Goal: Task Accomplishment & Management: Use online tool/utility

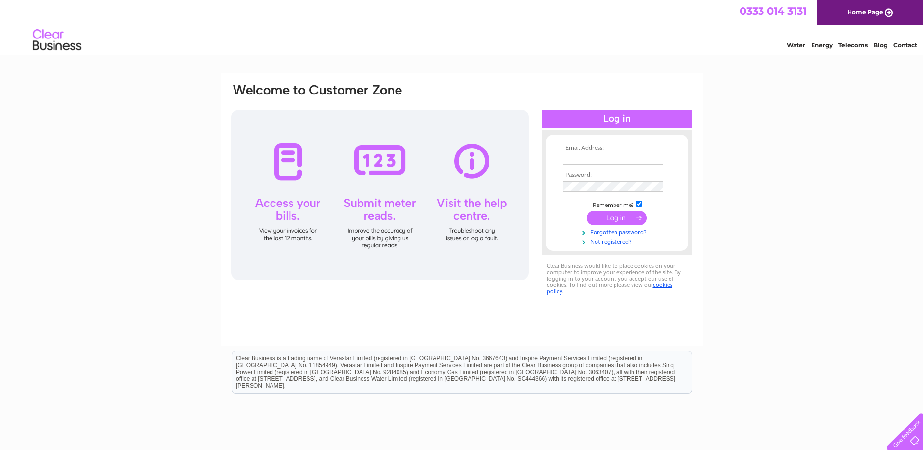
type input "imazeaud@tpl-vision.co.uk"
click at [609, 216] on input "submit" at bounding box center [617, 218] width 60 height 14
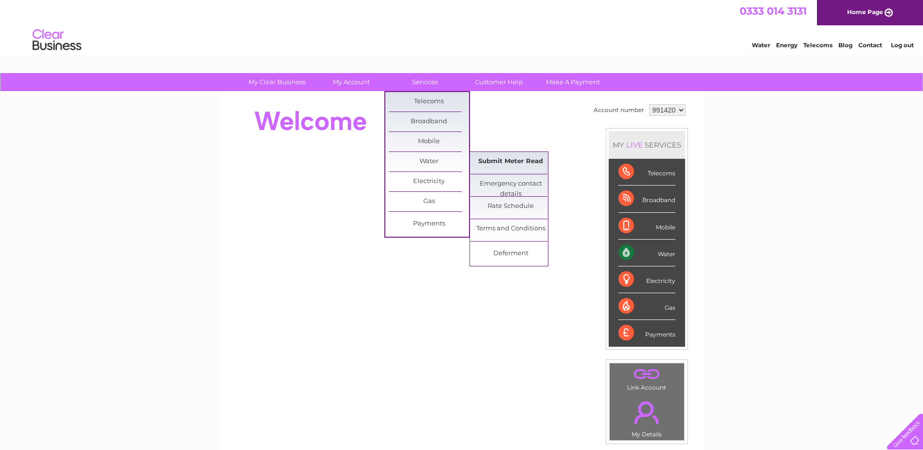
click at [496, 162] on link "Submit Meter Read" at bounding box center [511, 161] width 80 height 19
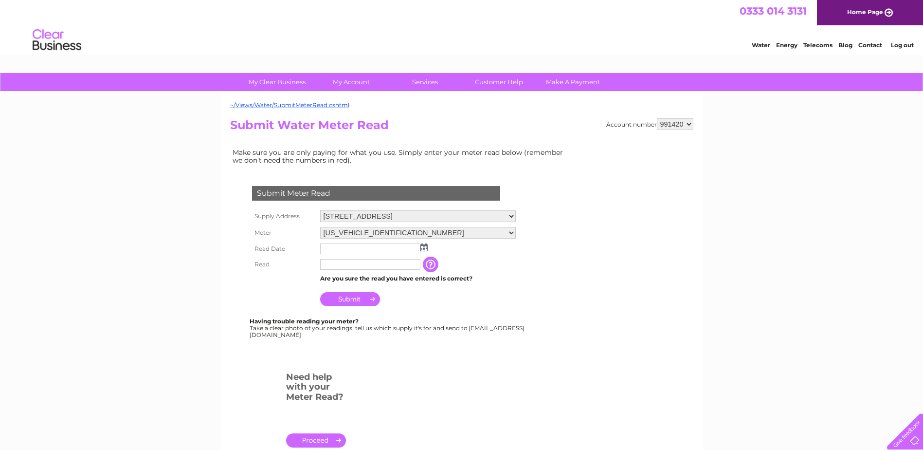
click at [341, 269] on input "text" at bounding box center [370, 264] width 100 height 11
click at [350, 251] on input "text" at bounding box center [370, 248] width 100 height 11
click at [422, 249] on img at bounding box center [424, 248] width 7 height 8
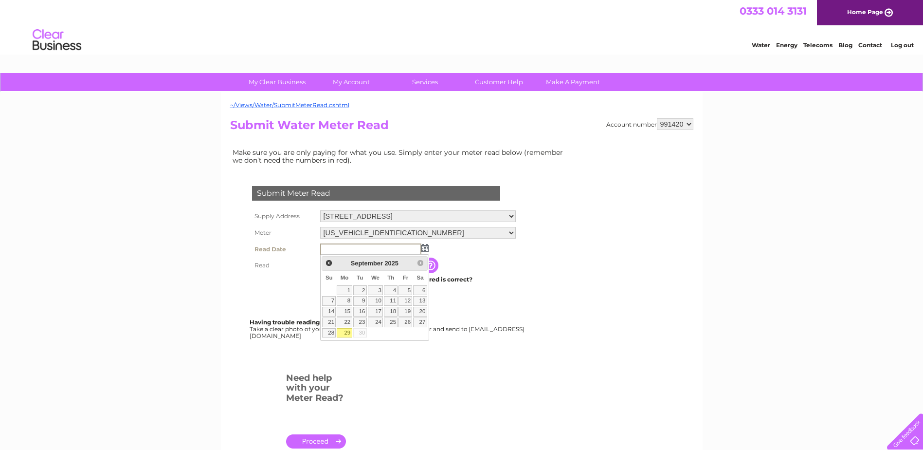
click at [345, 332] on link "29" at bounding box center [344, 333] width 15 height 10
type input "[DATE]"
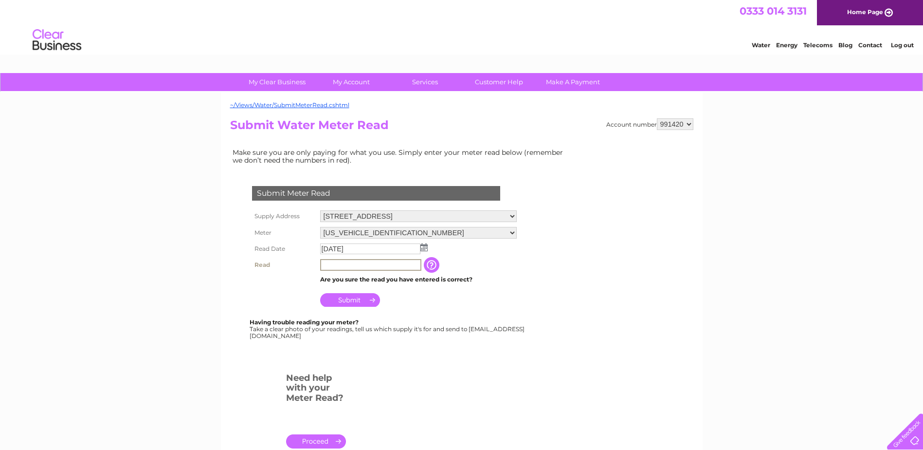
click at [346, 263] on input "text" at bounding box center [370, 265] width 101 height 12
type input "00094"
click at [355, 302] on input "Submit" at bounding box center [350, 300] width 60 height 14
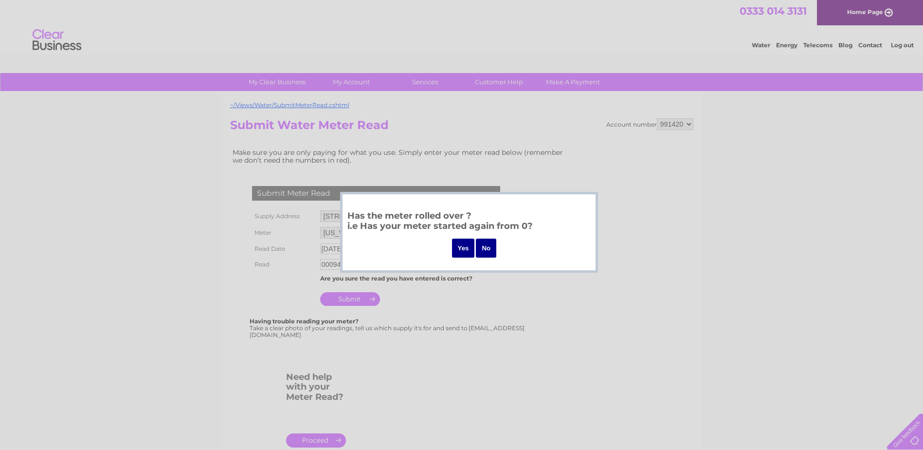
click at [461, 249] on input "Yes" at bounding box center [463, 247] width 23 height 19
